Goal: Information Seeking & Learning: Learn about a topic

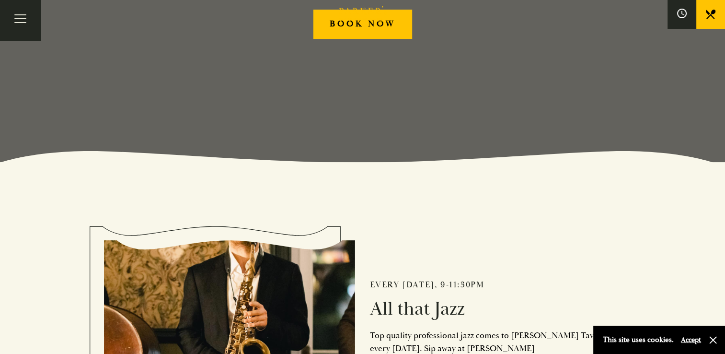
scroll to position [144, 0]
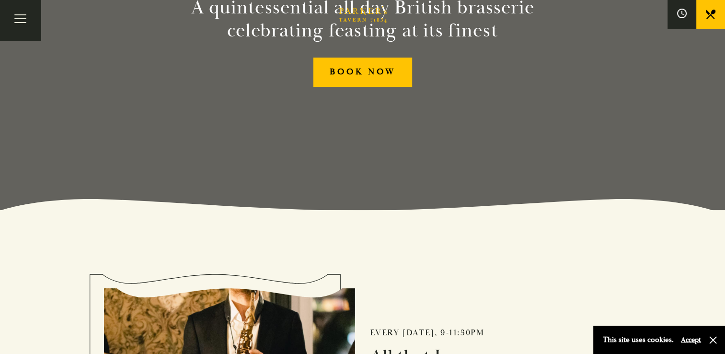
click at [690, 339] on button "Accept" at bounding box center [691, 339] width 20 height 9
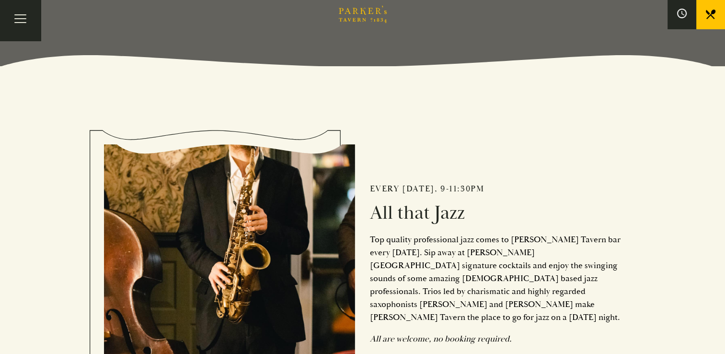
scroll to position [48, 0]
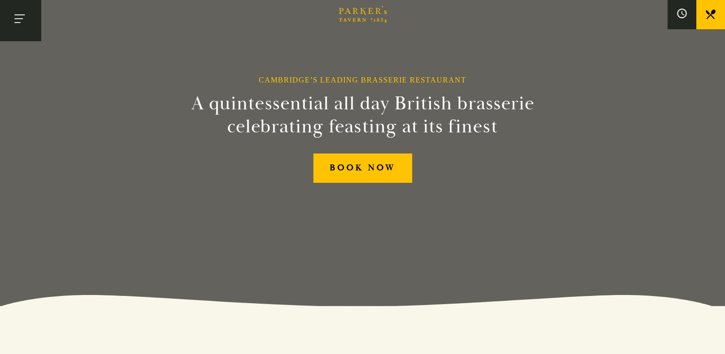
click at [13, 17] on button "Toggle navigation" at bounding box center [20, 20] width 41 height 41
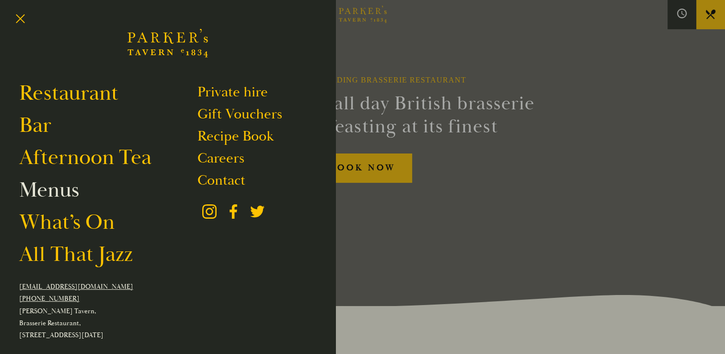
click at [54, 193] on link "Menus" at bounding box center [49, 189] width 60 height 27
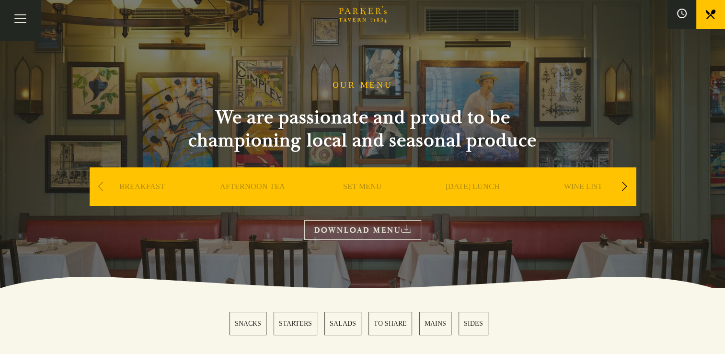
click at [140, 187] on link "BREAKFAST" at bounding box center [142, 201] width 46 height 38
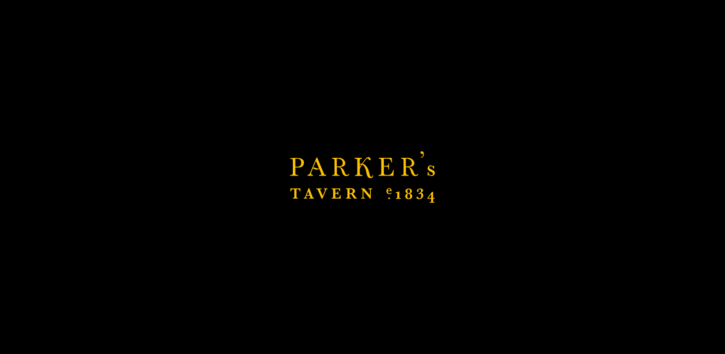
scroll to position [144, 0]
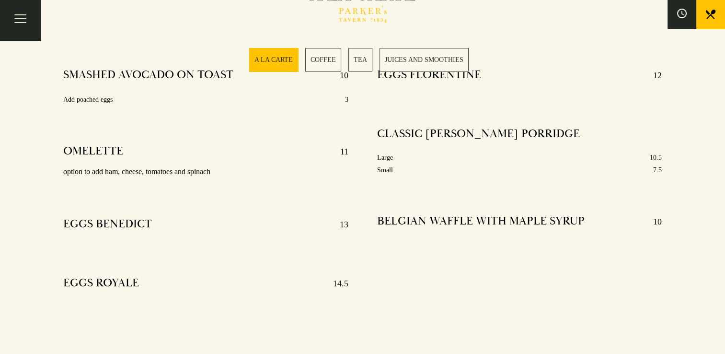
scroll to position [240, 0]
